Goal: Communication & Community: Answer question/provide support

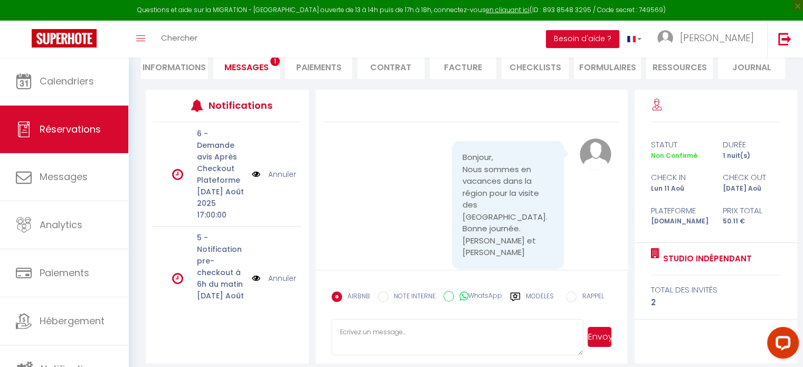
scroll to position [26, 0]
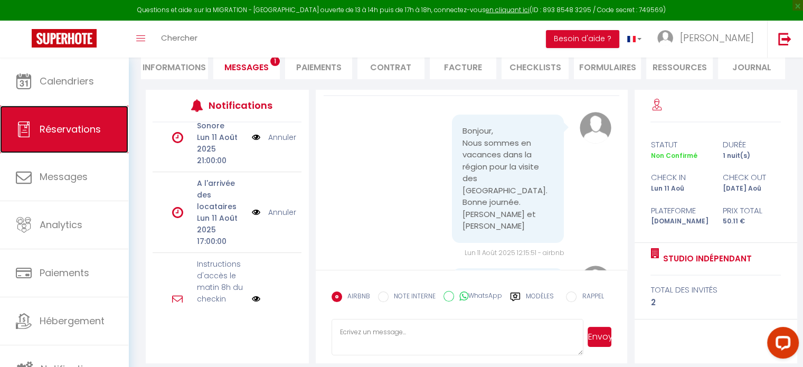
click at [63, 128] on span "Réservations" at bounding box center [70, 128] width 61 height 13
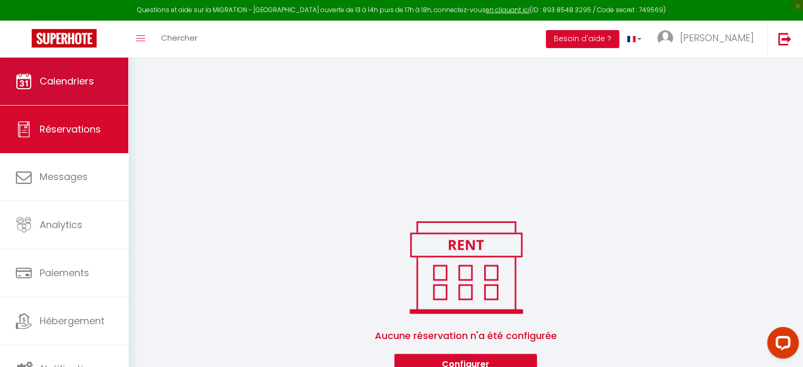
scroll to position [225, 0]
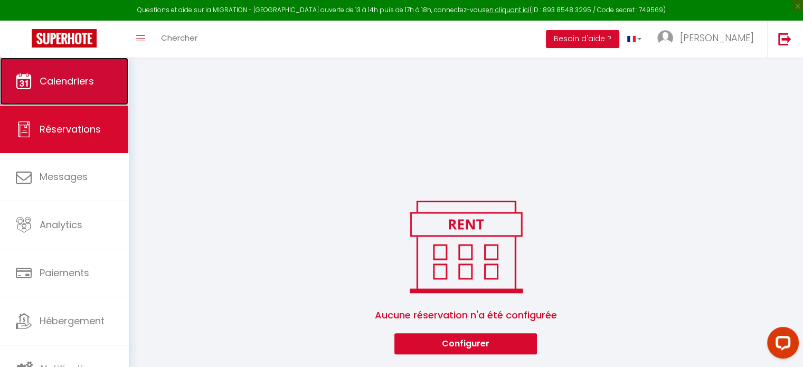
click at [59, 80] on span "Calendriers" at bounding box center [67, 80] width 54 height 13
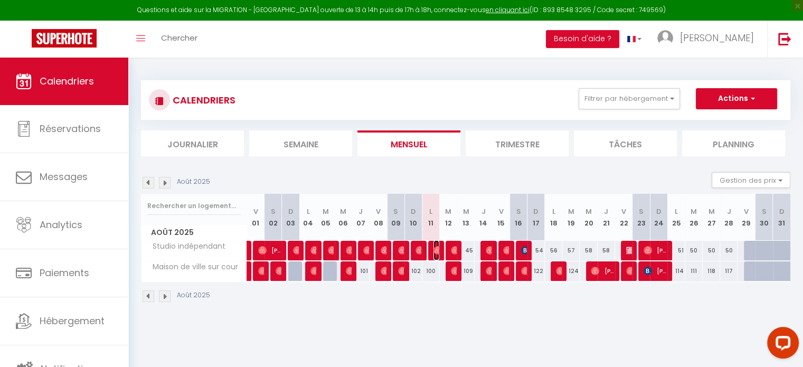
click at [433, 250] on img at bounding box center [437, 250] width 8 height 8
select select "KO"
select select "0"
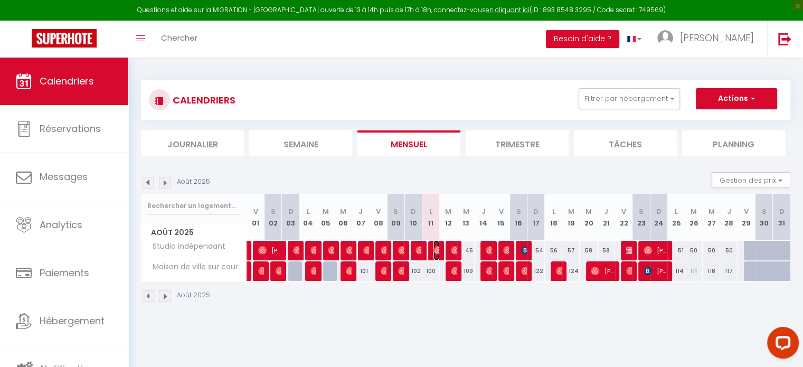
select select "1"
select select
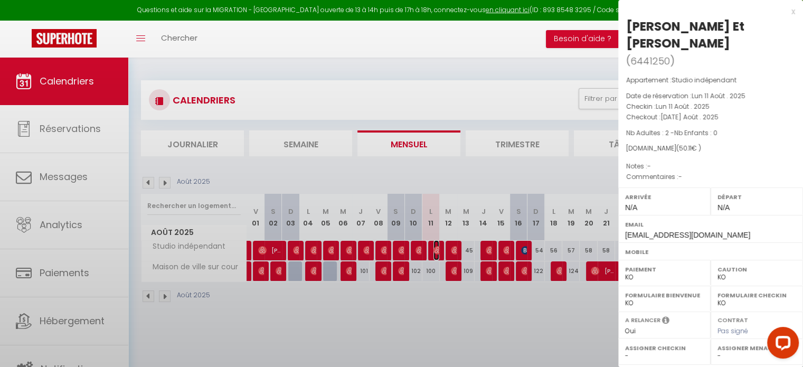
select select "47198"
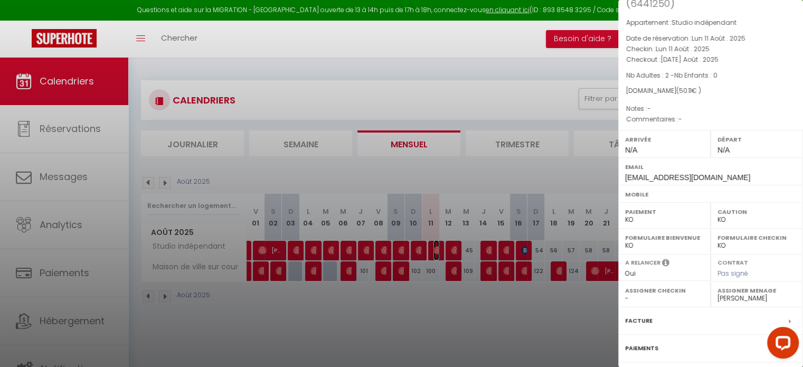
scroll to position [130, 0]
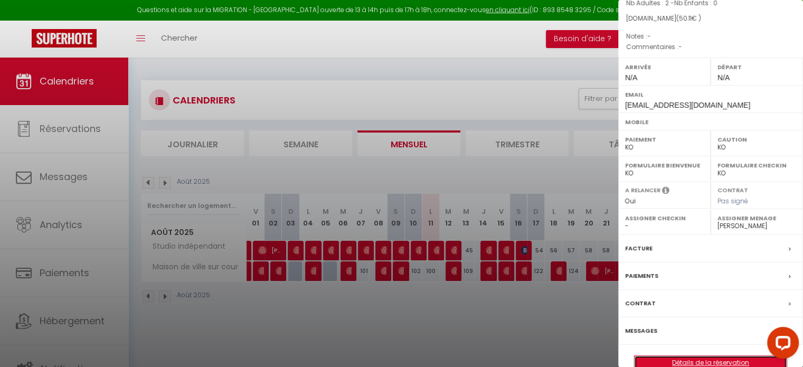
click at [706, 356] on link "Détails de la réservation" at bounding box center [711, 363] width 152 height 14
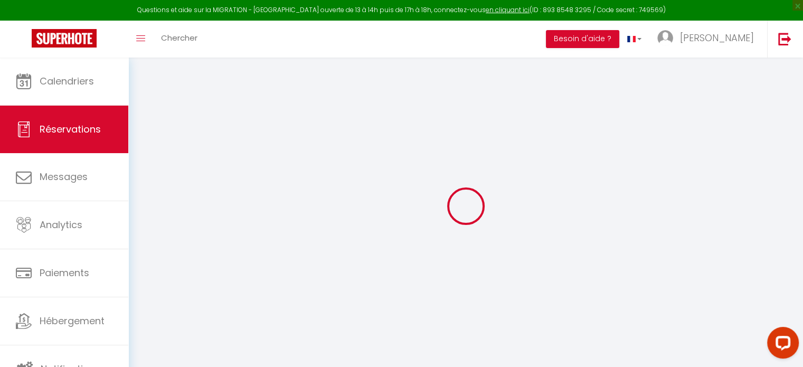
select select
checkbox input "false"
select select
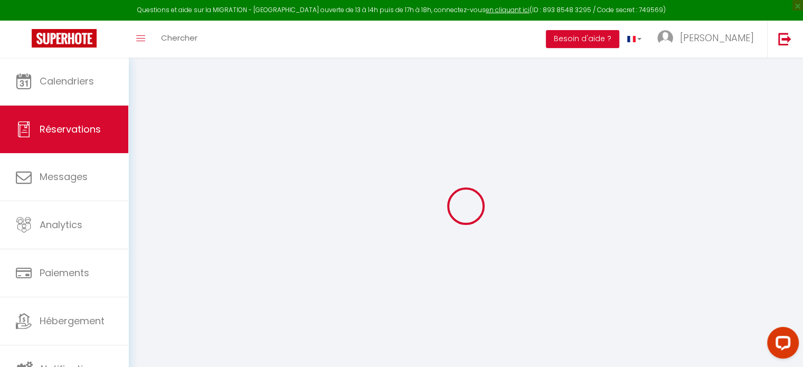
select select
checkbox input "false"
select select
type input "2.11"
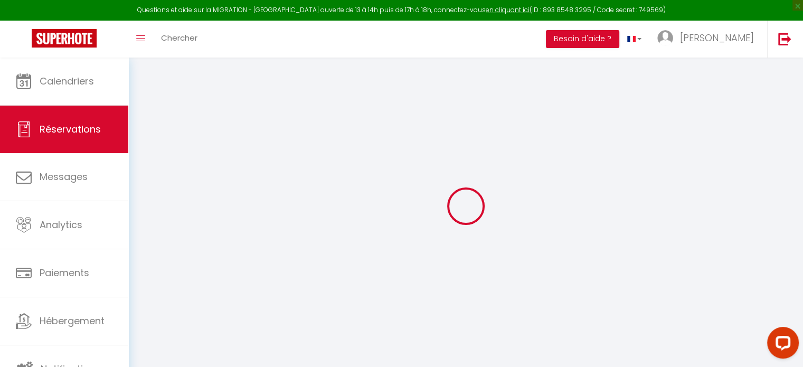
select select
checkbox input "false"
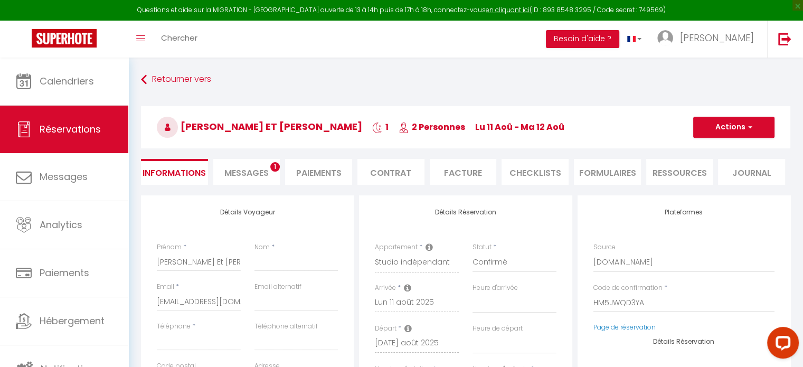
select select
checkbox input "false"
select select
click at [237, 175] on span "Messages" at bounding box center [246, 173] width 44 height 12
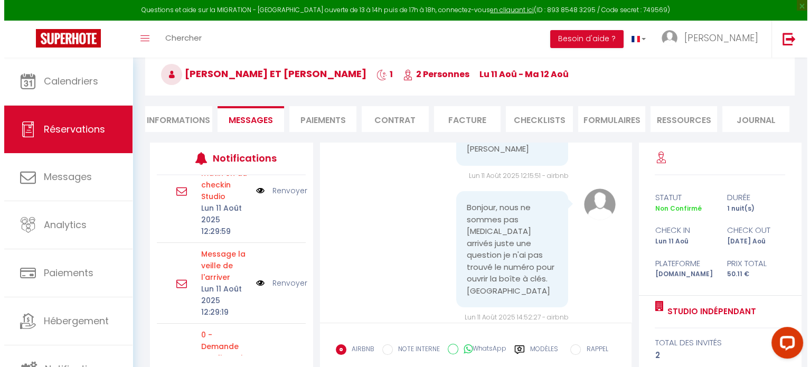
scroll to position [317, 0]
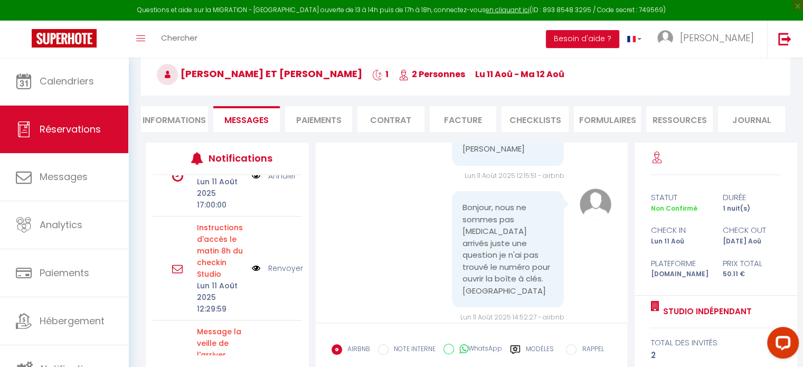
click at [278, 274] on link "Renvoyer" at bounding box center [285, 268] width 35 height 12
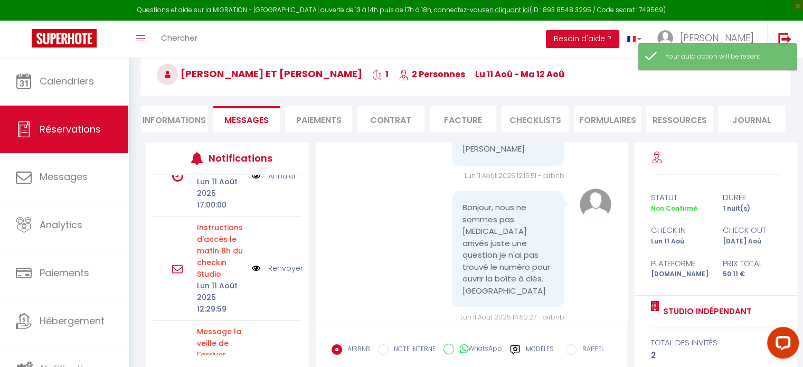
click at [252, 274] on img at bounding box center [256, 268] width 8 height 12
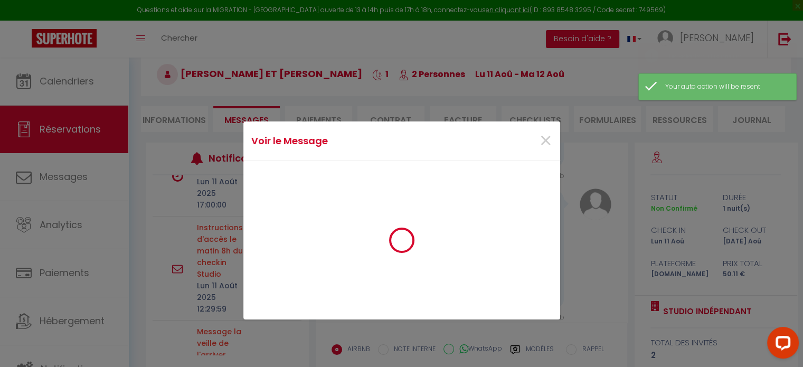
scroll to position [294, 0]
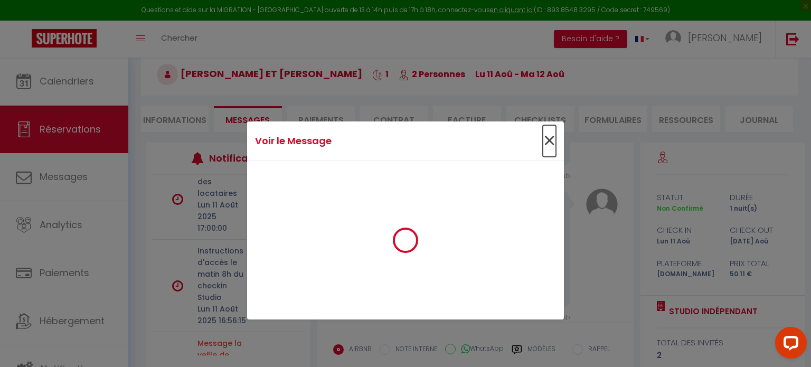
click at [545, 137] on span "×" at bounding box center [549, 141] width 13 height 32
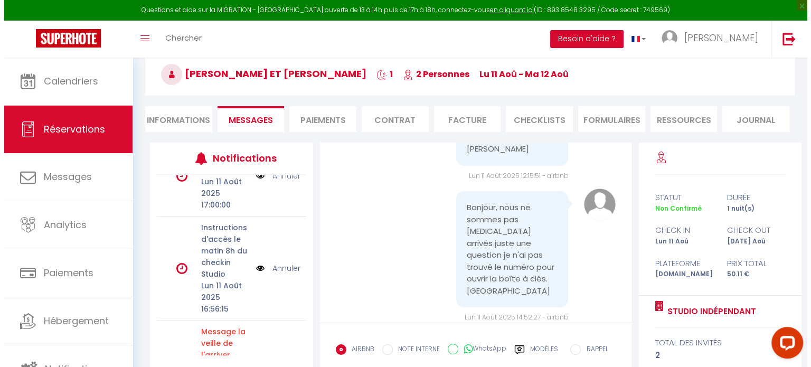
scroll to position [114, 0]
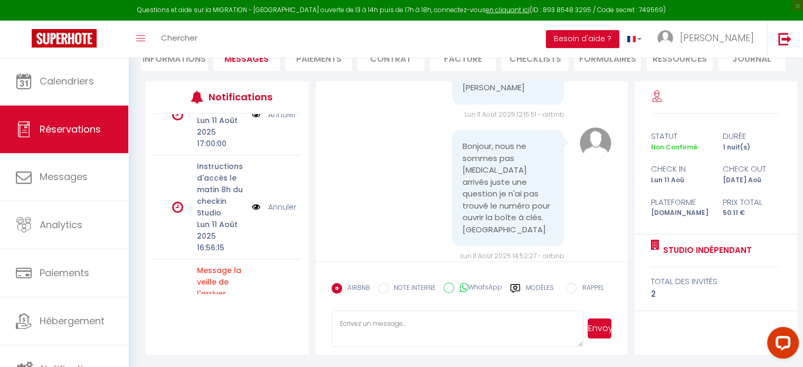
click at [252, 213] on img at bounding box center [256, 207] width 8 height 12
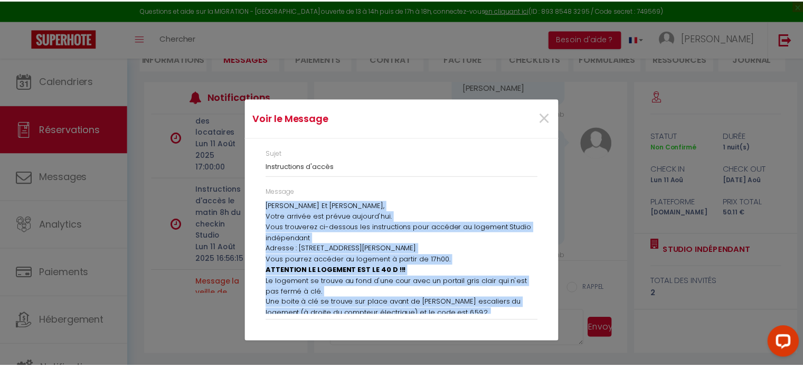
scroll to position [48, 0]
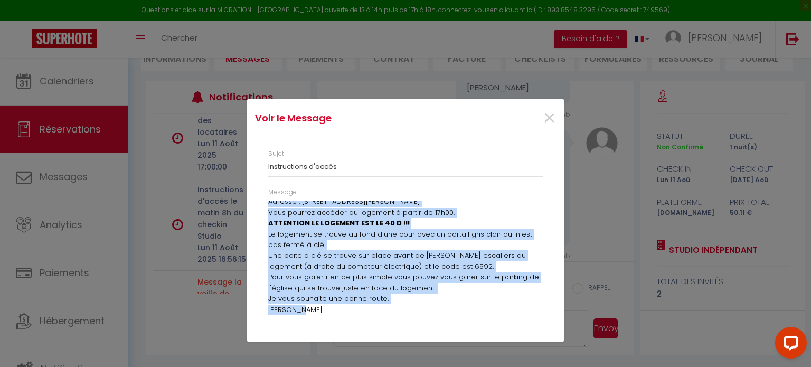
drag, startPoint x: 268, startPoint y: 206, endPoint x: 435, endPoint y: 335, distance: 210.8
click at [435, 335] on div "Sujet Instructions d'accès Message [PERSON_NAME], Votre arrivée est prévue aujo…" at bounding box center [405, 239] width 317 height 203
copy div "[PERSON_NAME] [PERSON_NAME], Votre arrivée est prévue aujourd'hui. Vous trouver…"
click at [602, 242] on div "Voir le Message × Sujet Instructions d'accès Message [PERSON_NAME], Votre arriv…" at bounding box center [405, 183] width 811 height 367
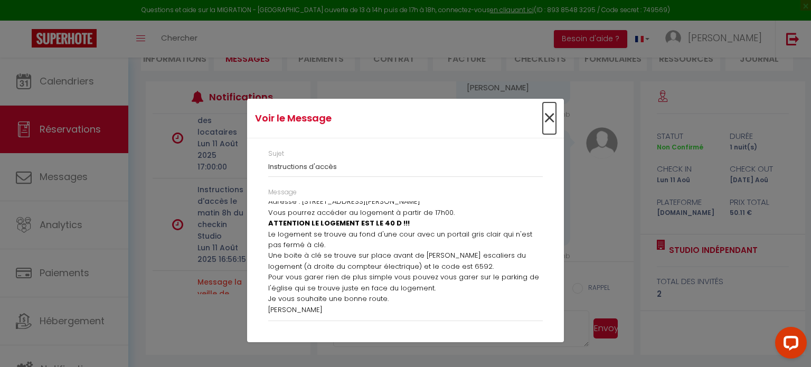
click at [548, 120] on span "×" at bounding box center [549, 118] width 13 height 32
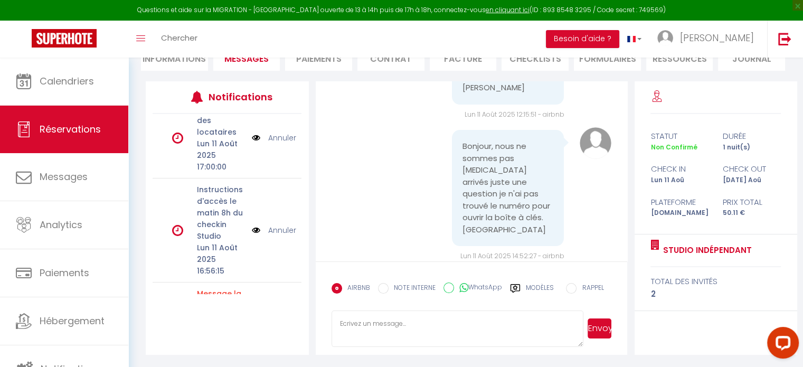
scroll to position [317, 0]
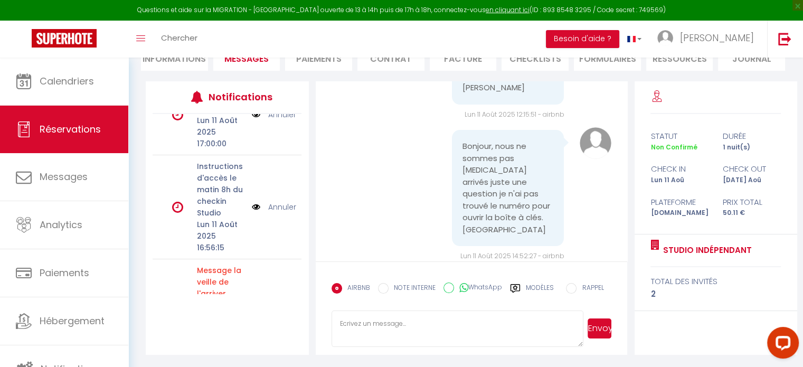
click at [401, 337] on textarea at bounding box center [458, 328] width 252 height 37
paste textarea "[PERSON_NAME] Et [PERSON_NAME], Votre arrivée est prévue aujourd'hui. Vous trou…"
type textarea "[PERSON_NAME] Et [PERSON_NAME], Votre arrivée est prévue aujourd'hui. Vous trou…"
click at [600, 330] on button "Envoyer" at bounding box center [600, 328] width 24 height 20
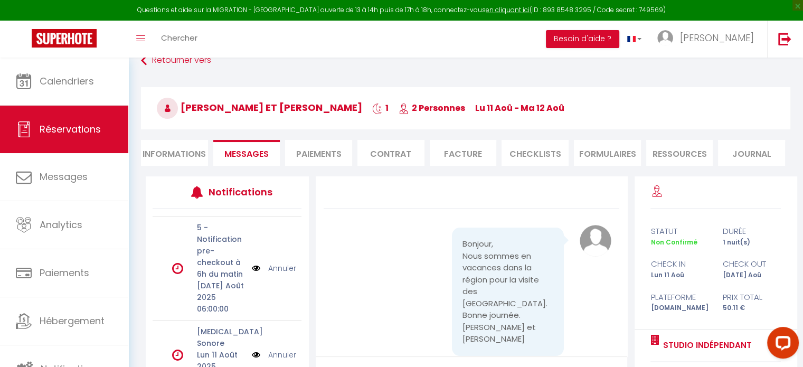
scroll to position [0, 0]
